Goal: Task Accomplishment & Management: Complete application form

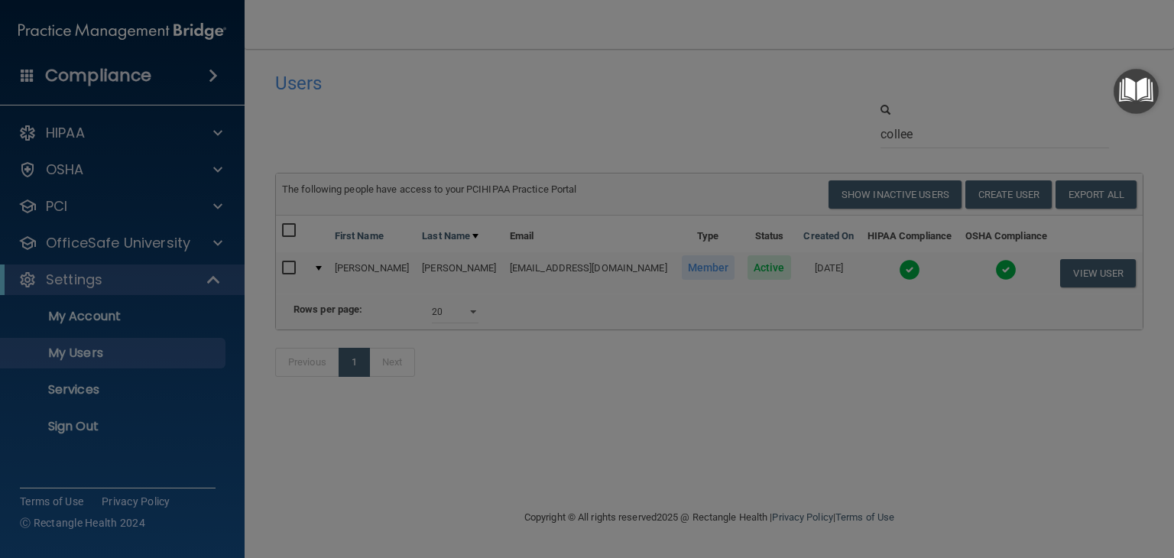
select select "20"
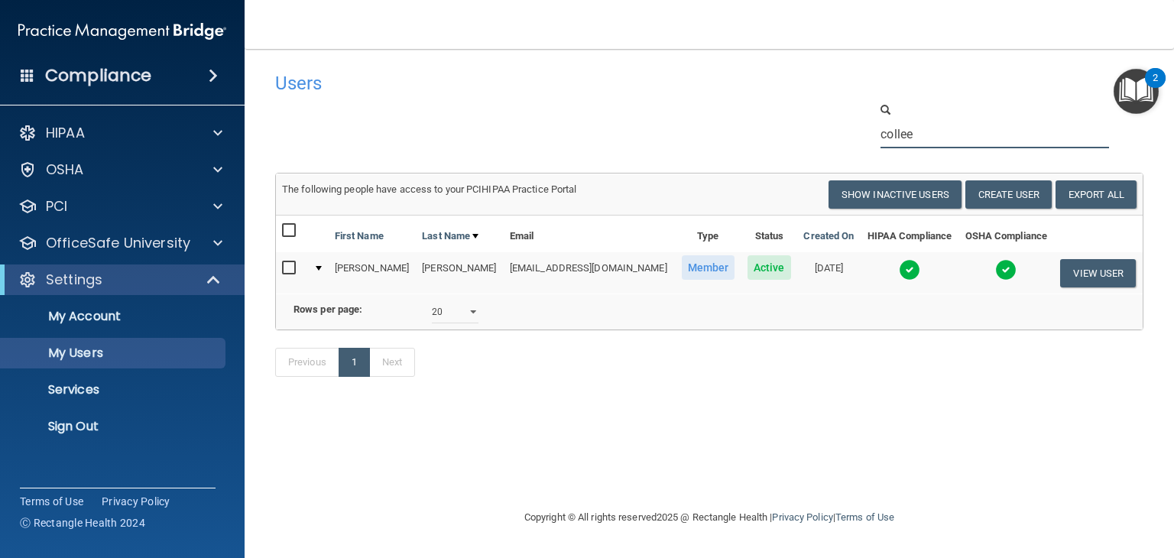
drag, startPoint x: 934, startPoint y: 133, endPoint x: 750, endPoint y: 121, distance: 185.3
click at [757, 130] on div "collee" at bounding box center [709, 125] width 891 height 47
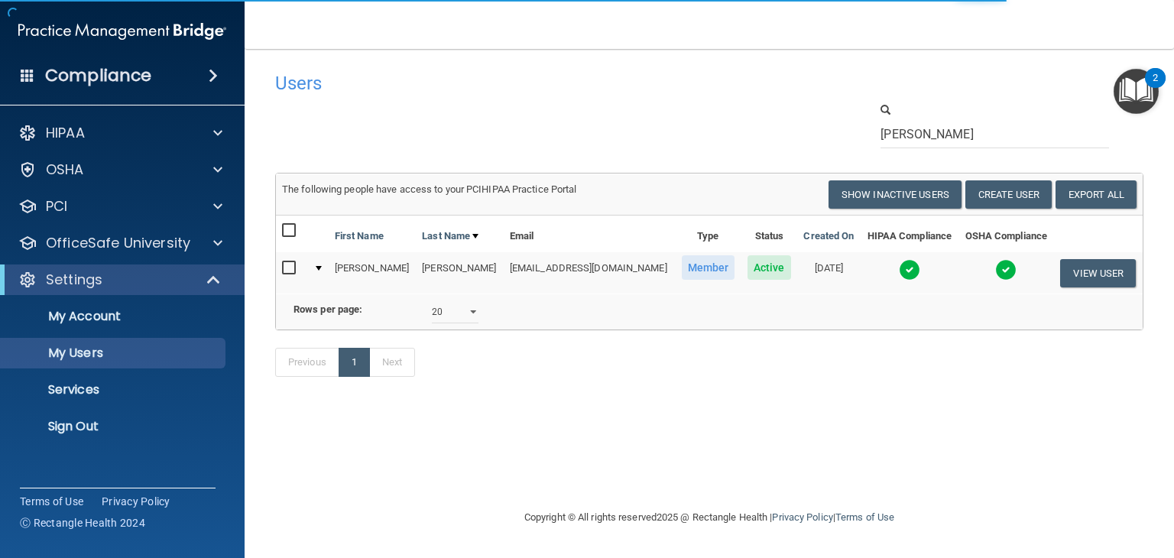
click at [905, 270] on img at bounding box center [909, 269] width 21 height 21
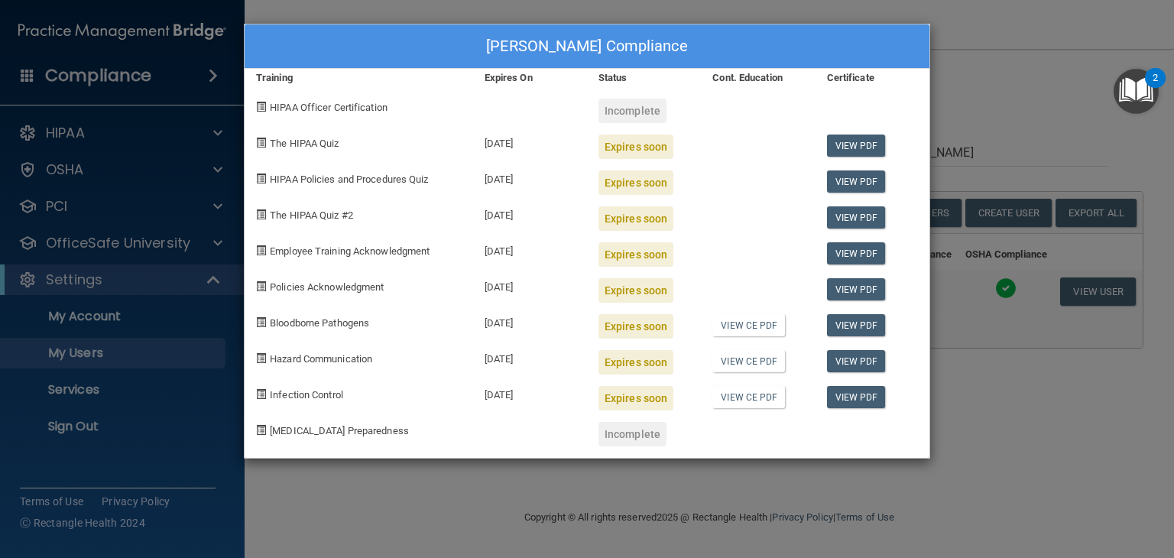
click at [957, 142] on div "[PERSON_NAME] Compliance Training Expires On Status Cont. Education Certificate…" at bounding box center [587, 279] width 1174 height 558
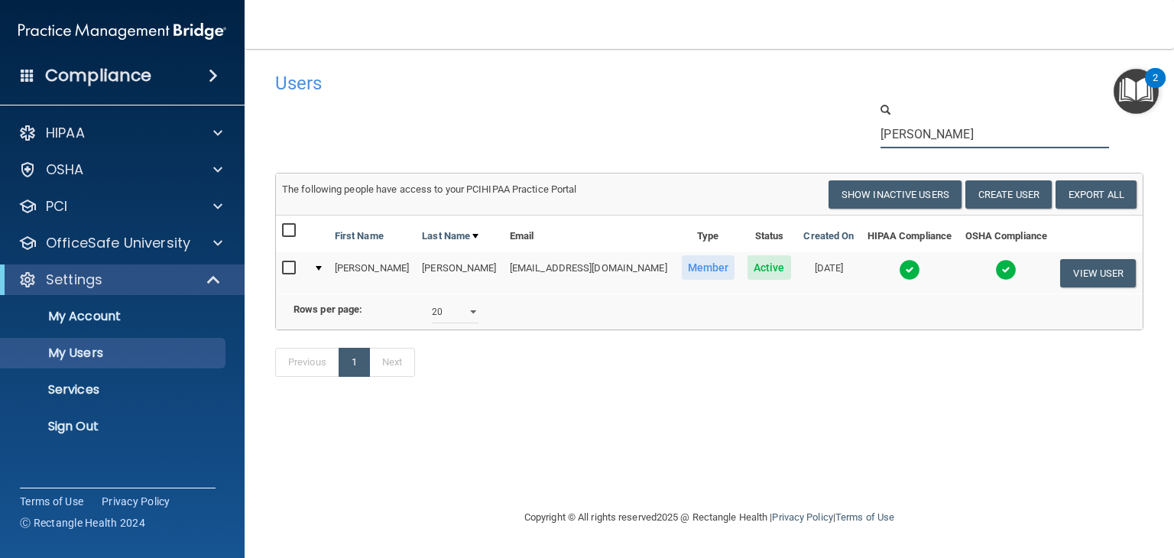
drag, startPoint x: 944, startPoint y: 135, endPoint x: 593, endPoint y: 125, distance: 351.6
click at [659, 129] on div "[PERSON_NAME]" at bounding box center [709, 125] width 891 height 47
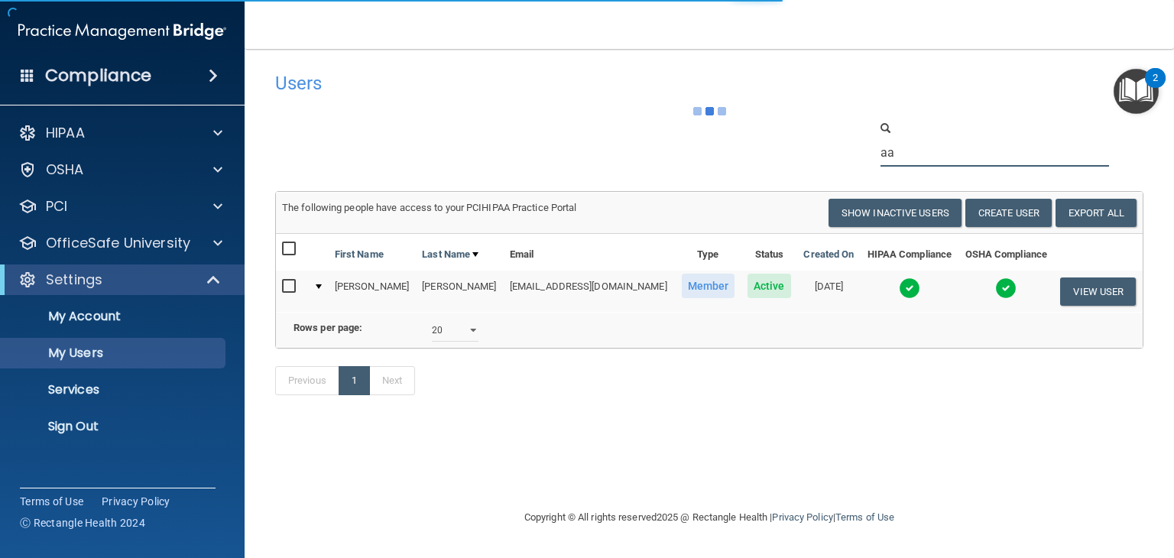
type input "a"
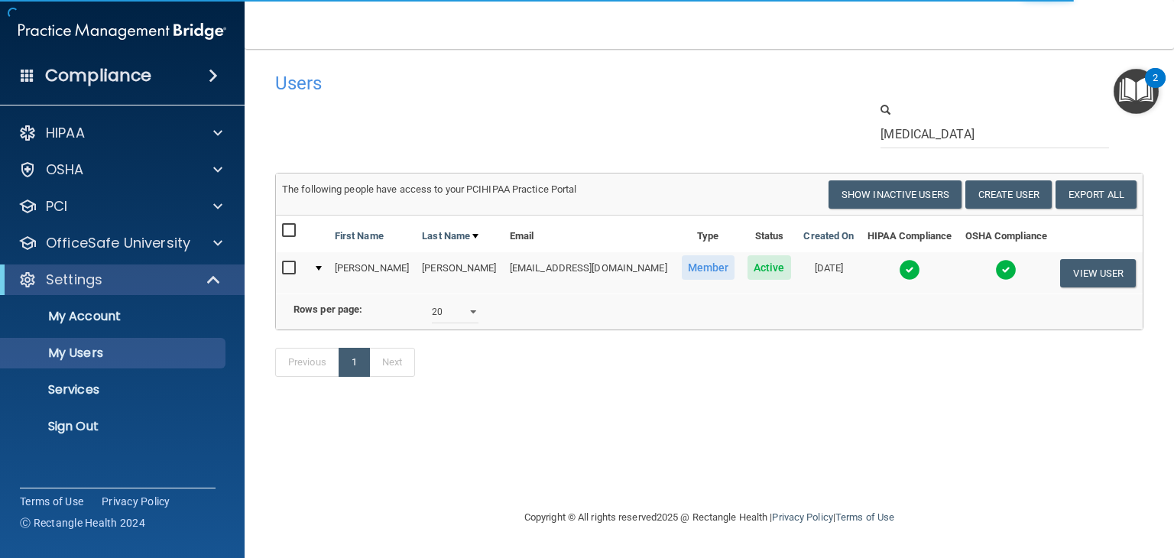
click at [910, 267] on img at bounding box center [909, 269] width 21 height 21
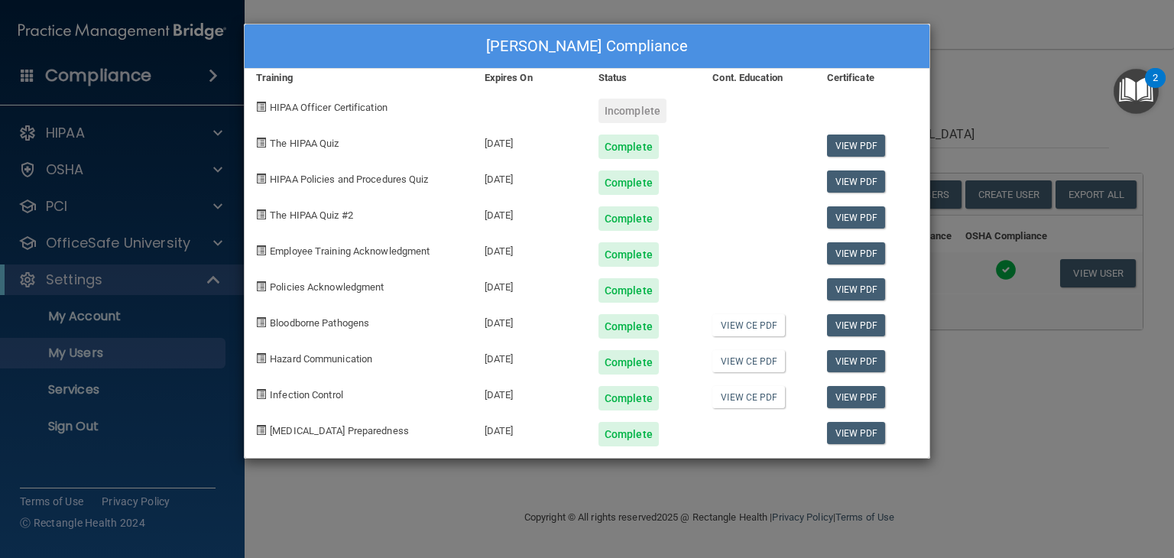
click at [997, 105] on div "[PERSON_NAME] Compliance Training Expires On Status Cont. Education Certificate…" at bounding box center [587, 279] width 1174 height 558
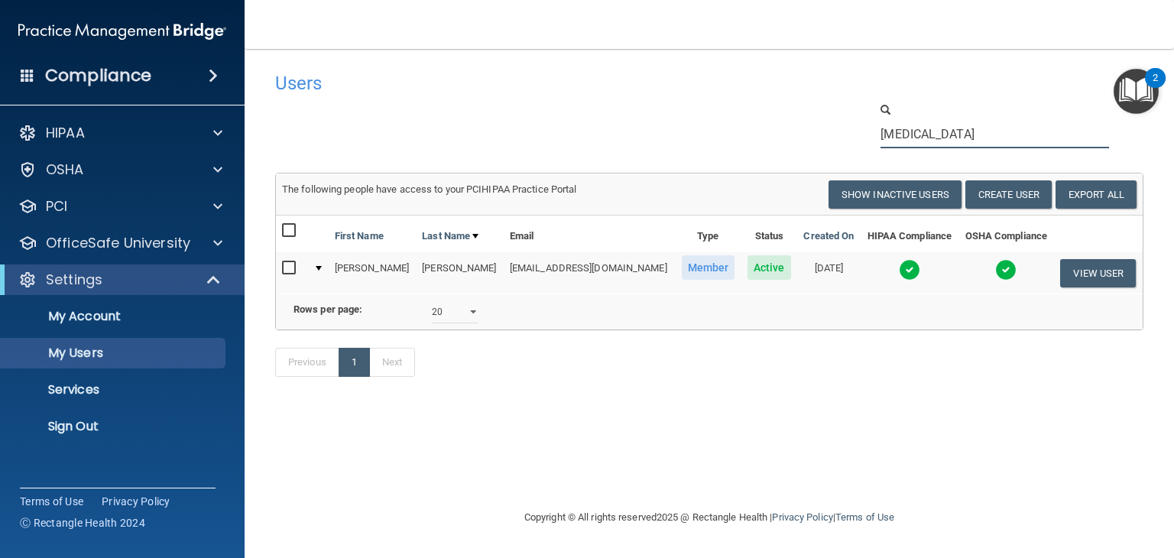
drag, startPoint x: 932, startPoint y: 142, endPoint x: 715, endPoint y: 144, distance: 217.0
click at [734, 139] on div "[MEDICAL_DATA]" at bounding box center [709, 125] width 891 height 47
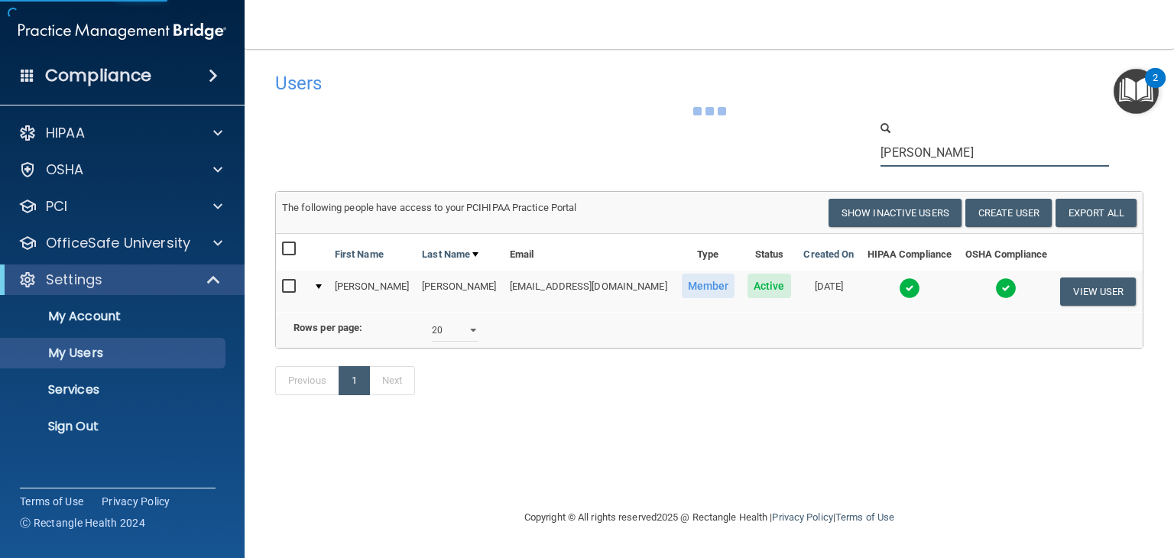
type input "[PERSON_NAME]"
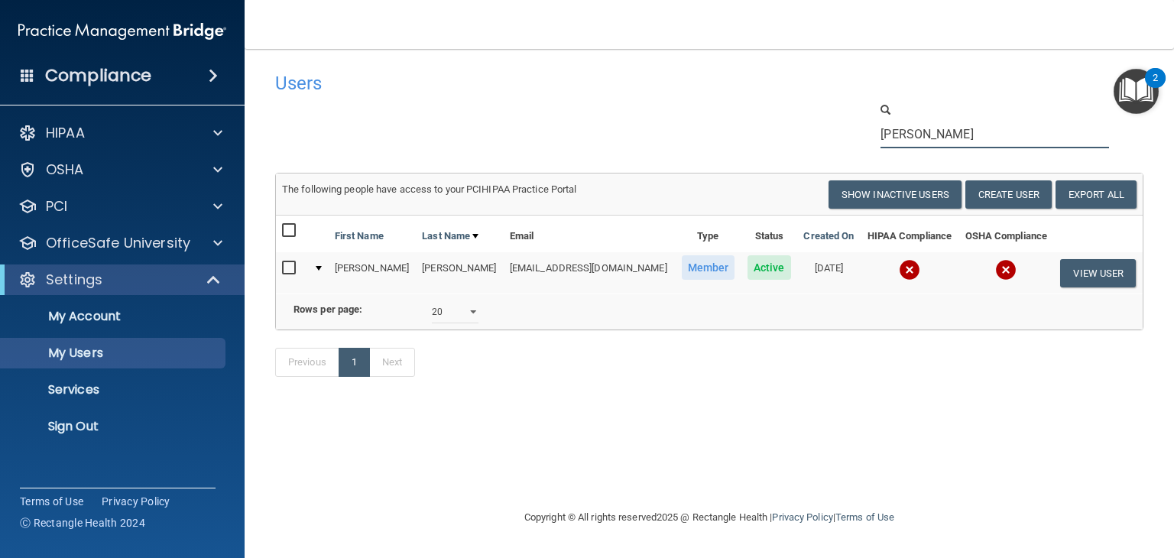
drag, startPoint x: 905, startPoint y: 143, endPoint x: 728, endPoint y: 143, distance: 176.5
click at [740, 143] on div "[PERSON_NAME]" at bounding box center [709, 125] width 891 height 47
click at [1037, 196] on button "Create User" at bounding box center [1008, 194] width 86 height 28
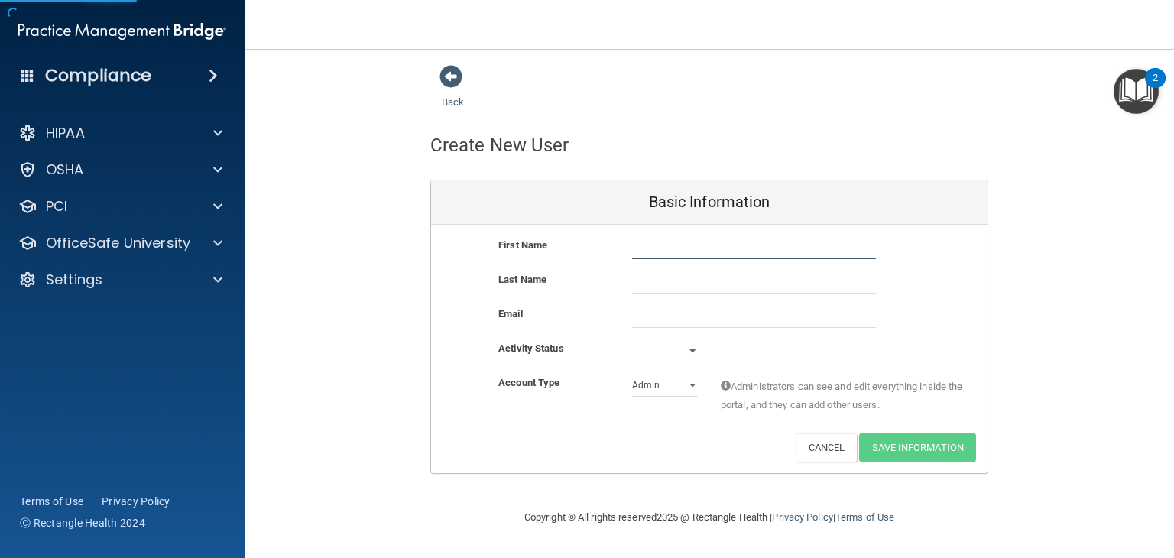
drag, startPoint x: 721, startPoint y: 245, endPoint x: 721, endPoint y: 237, distance: 8.4
click at [721, 245] on input "text" at bounding box center [754, 247] width 244 height 23
type input "Tayvia"
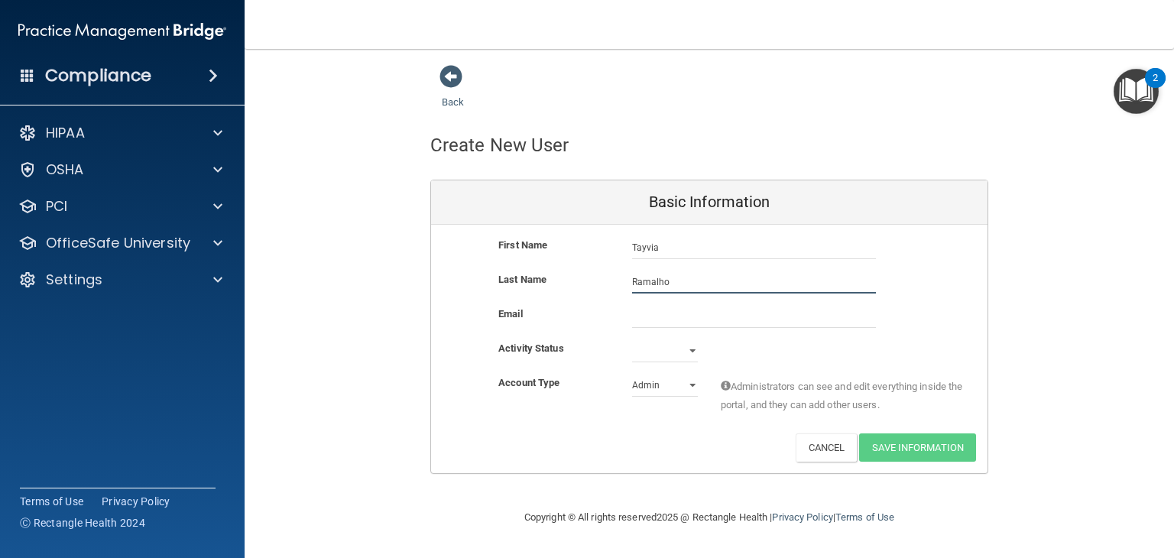
type input "Ramalho"
paste input "[EMAIL_ADDRESS][DOMAIN_NAME]"
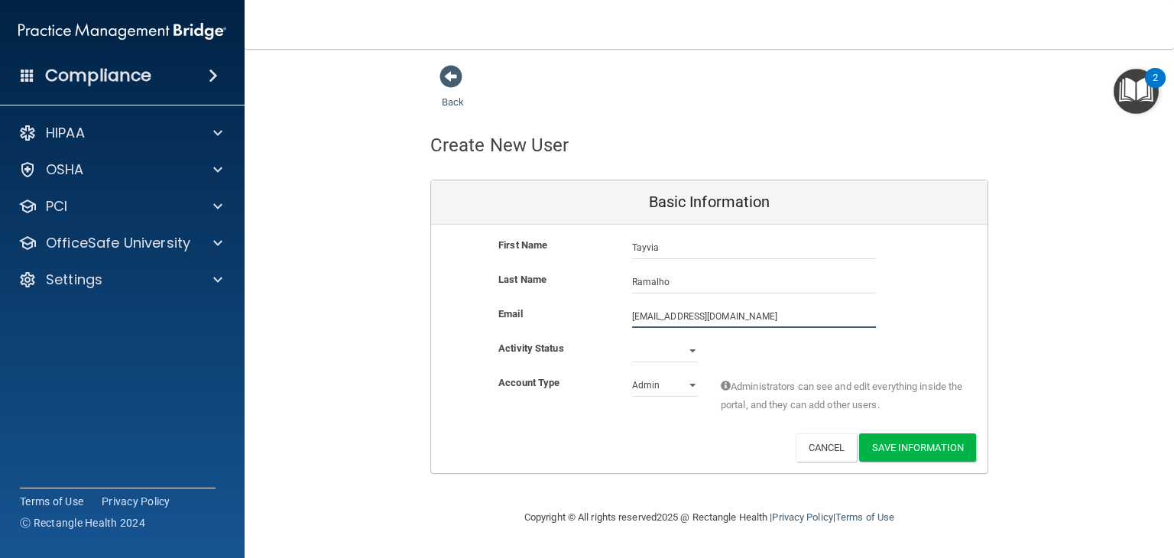
type input "[EMAIL_ADDRESS][DOMAIN_NAME]"
click at [686, 349] on select "Active Inactive" at bounding box center [665, 350] width 66 height 23
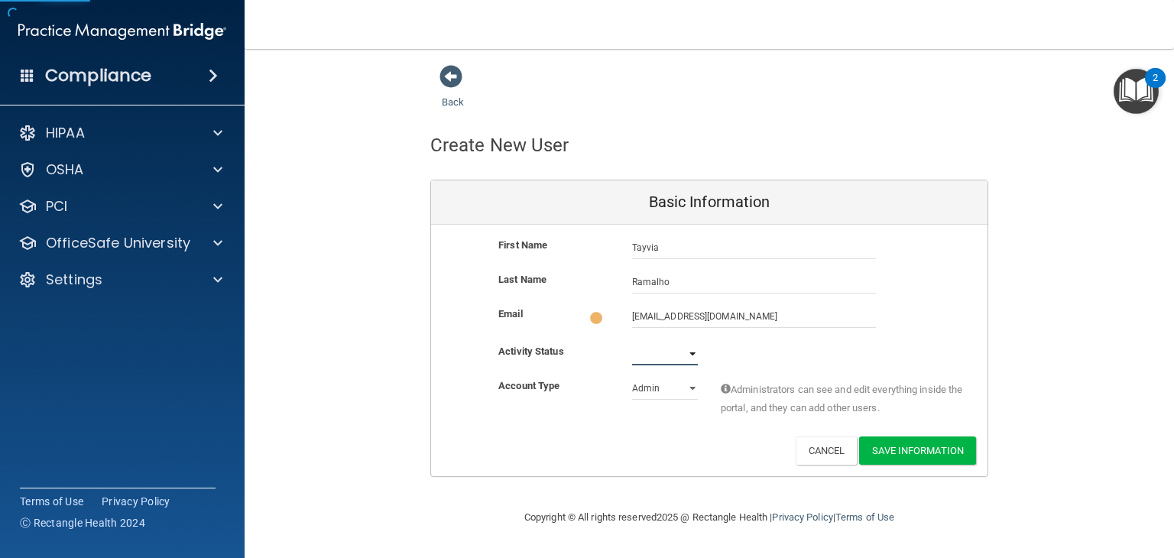
select select "active"
click at [632, 342] on select "Active Inactive" at bounding box center [665, 353] width 66 height 23
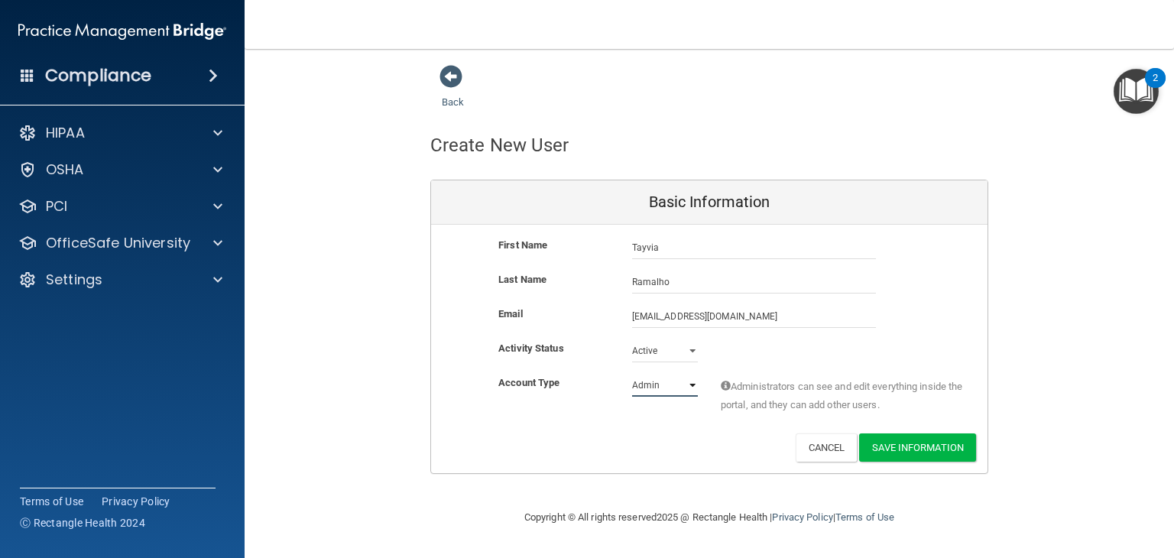
click at [678, 385] on select "Admin Member" at bounding box center [665, 385] width 66 height 23
select select "practice_member"
click at [632, 374] on select "Admin Member" at bounding box center [665, 385] width 66 height 23
drag, startPoint x: 933, startPoint y: 441, endPoint x: 919, endPoint y: 436, distance: 14.8
click at [921, 437] on button "Save Information" at bounding box center [917, 447] width 117 height 28
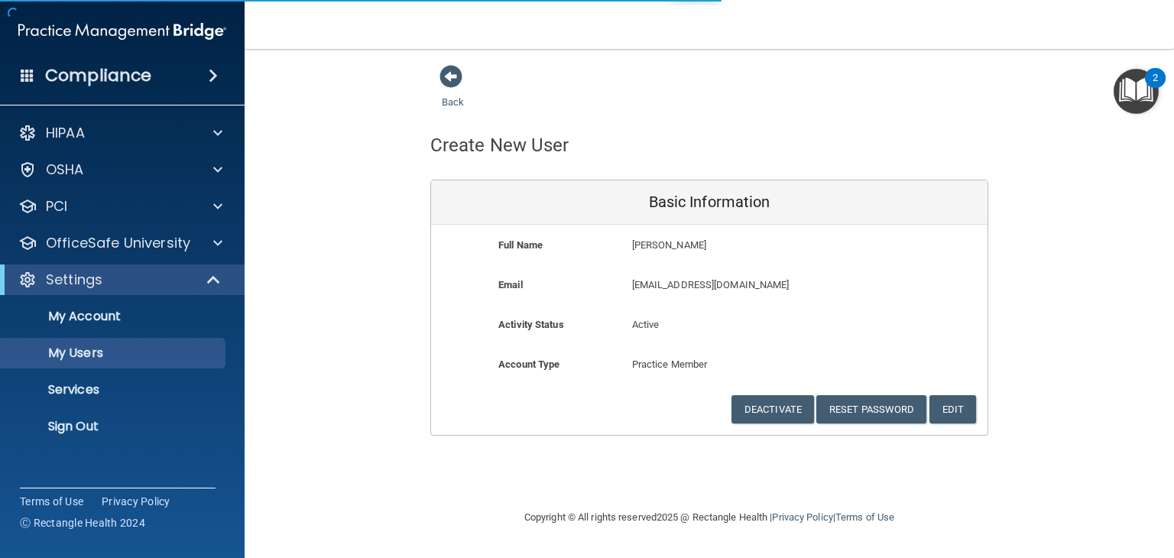
select select "20"
